Goal: Find specific page/section: Find specific page/section

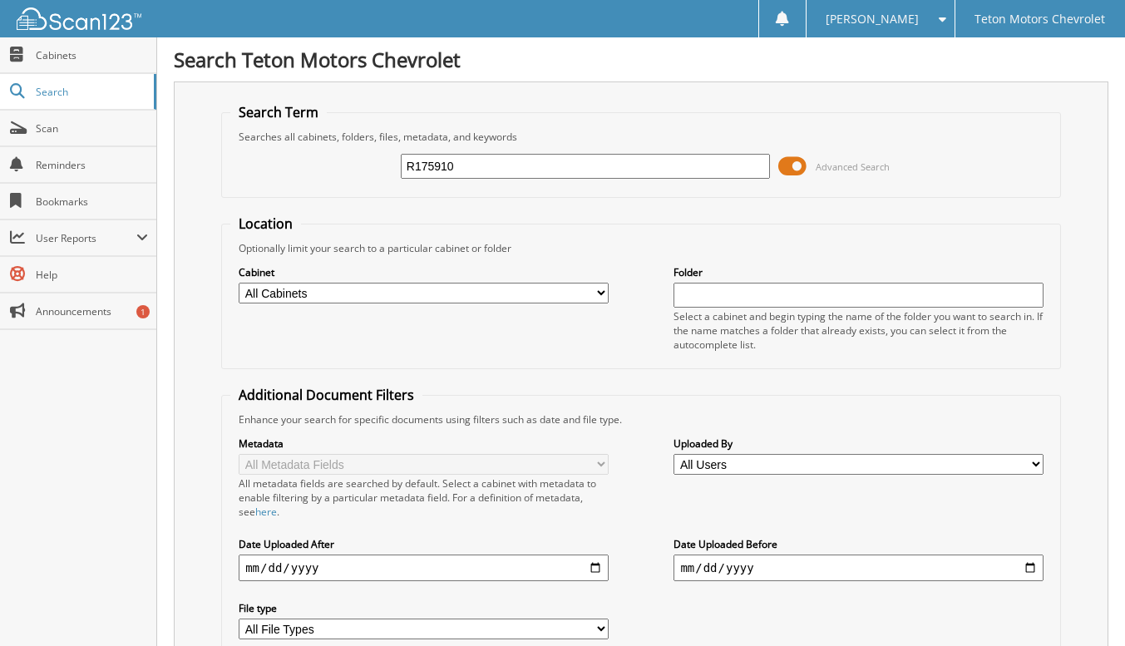
type input "R175910"
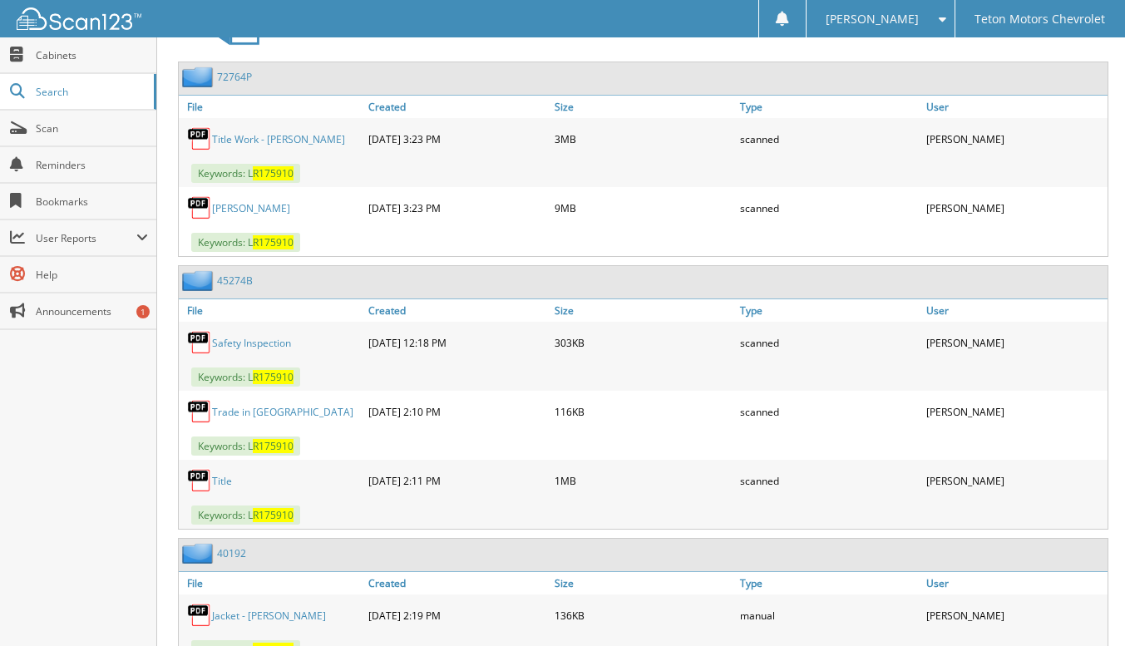
scroll to position [831, 0]
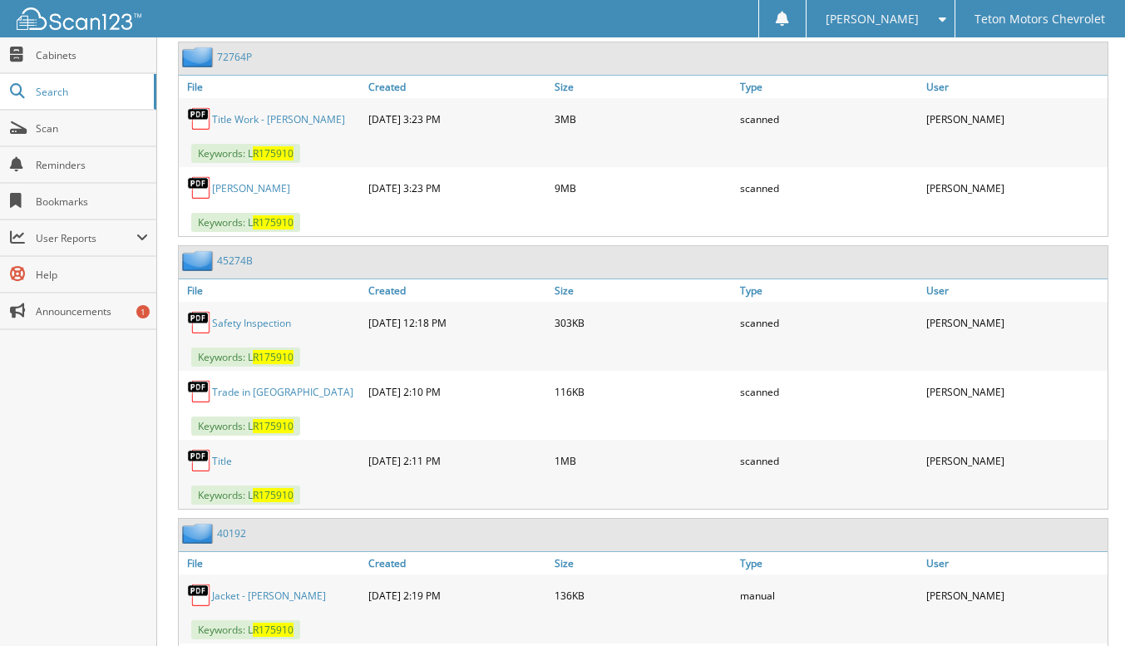
click at [271, 316] on link "Safety Inspection" at bounding box center [251, 323] width 79 height 14
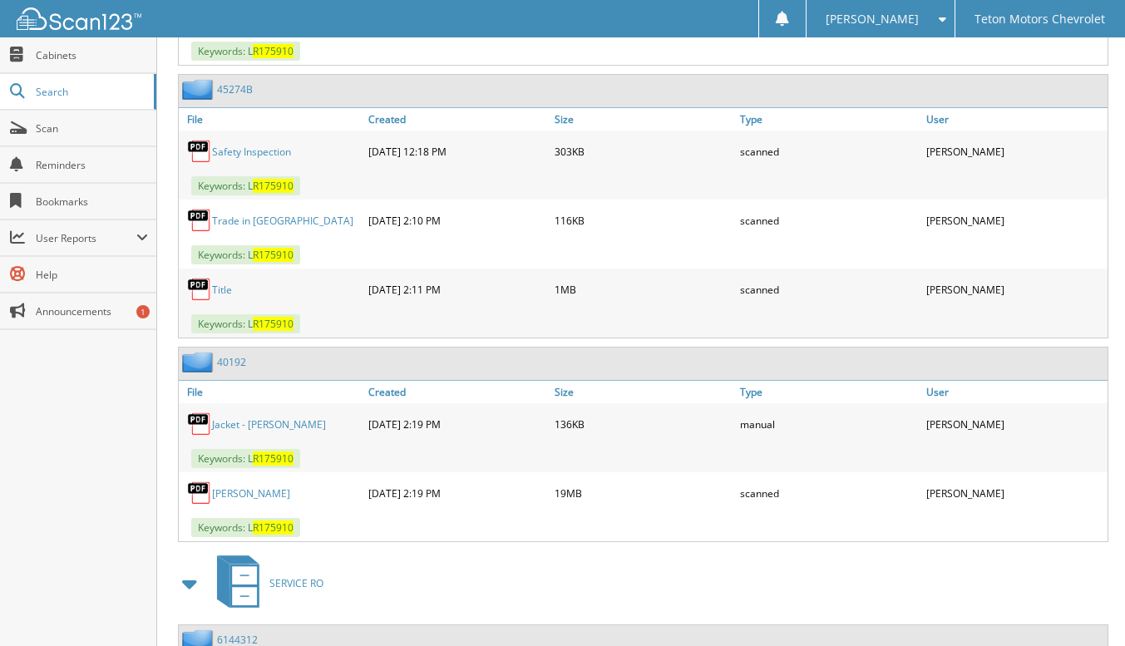
scroll to position [984, 0]
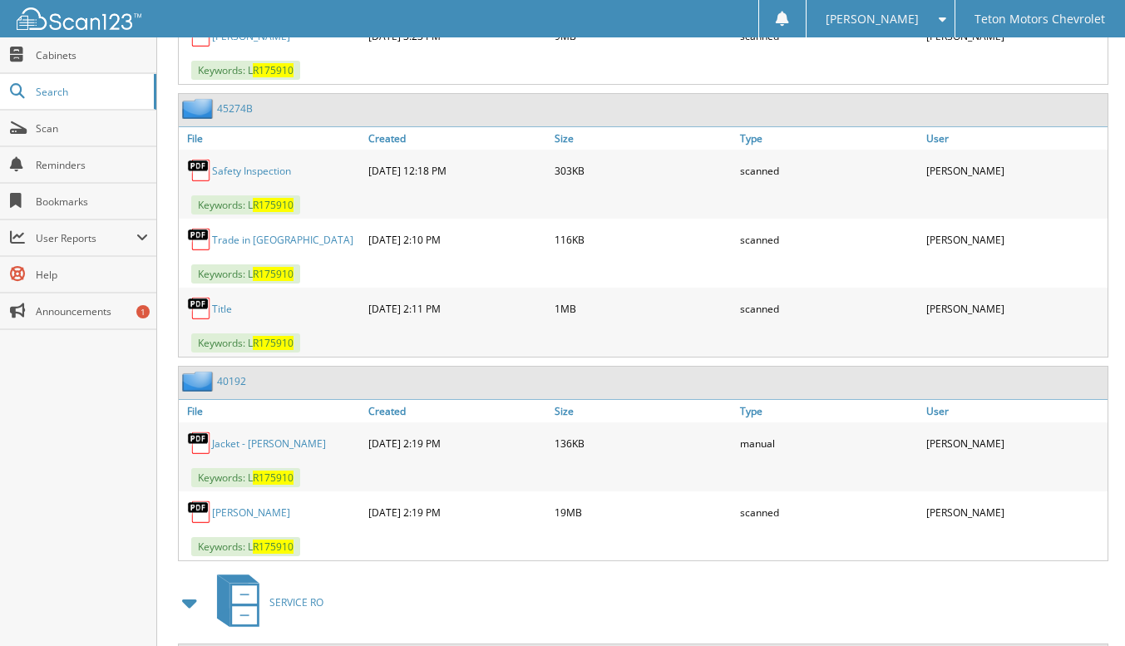
click at [252, 233] on link "Trade in [GEOGRAPHIC_DATA]" at bounding box center [282, 240] width 141 height 14
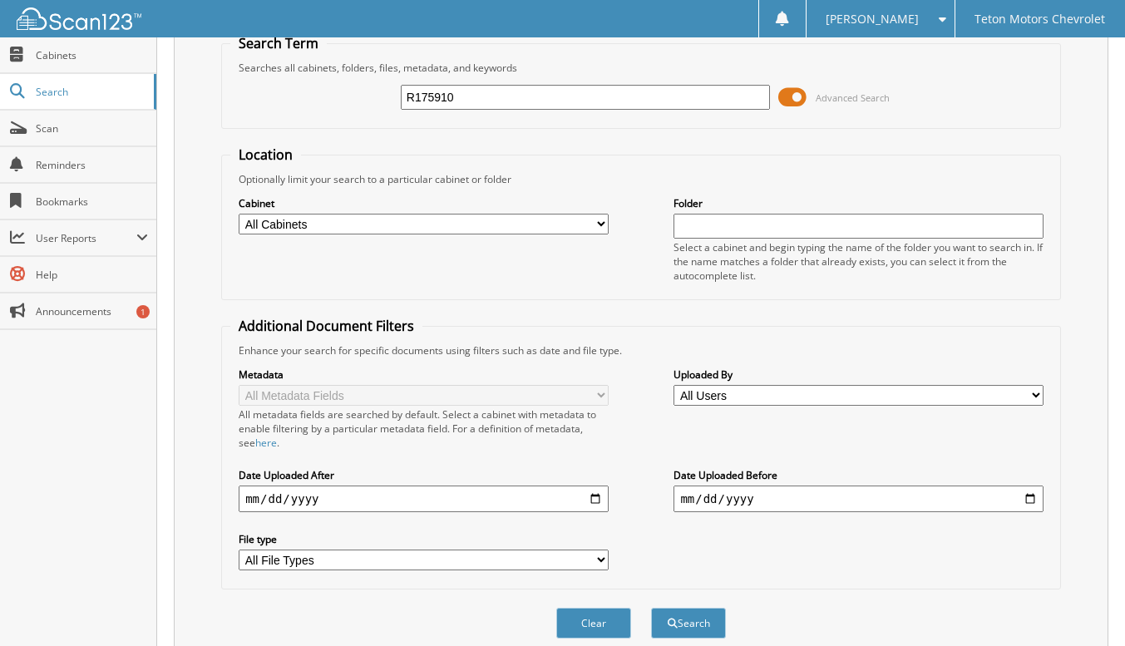
scroll to position [0, 0]
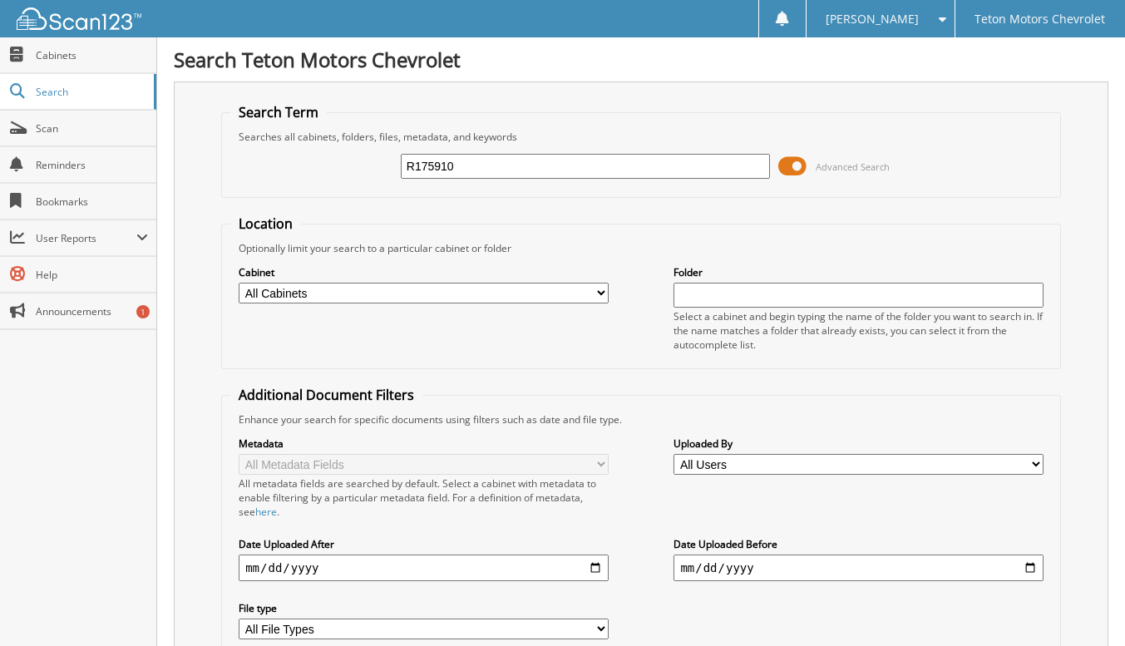
click at [639, 174] on input "R175910" at bounding box center [585, 166] width 369 height 25
paste input "R350571"
type input "R350571"
